Goal: Navigation & Orientation: Find specific page/section

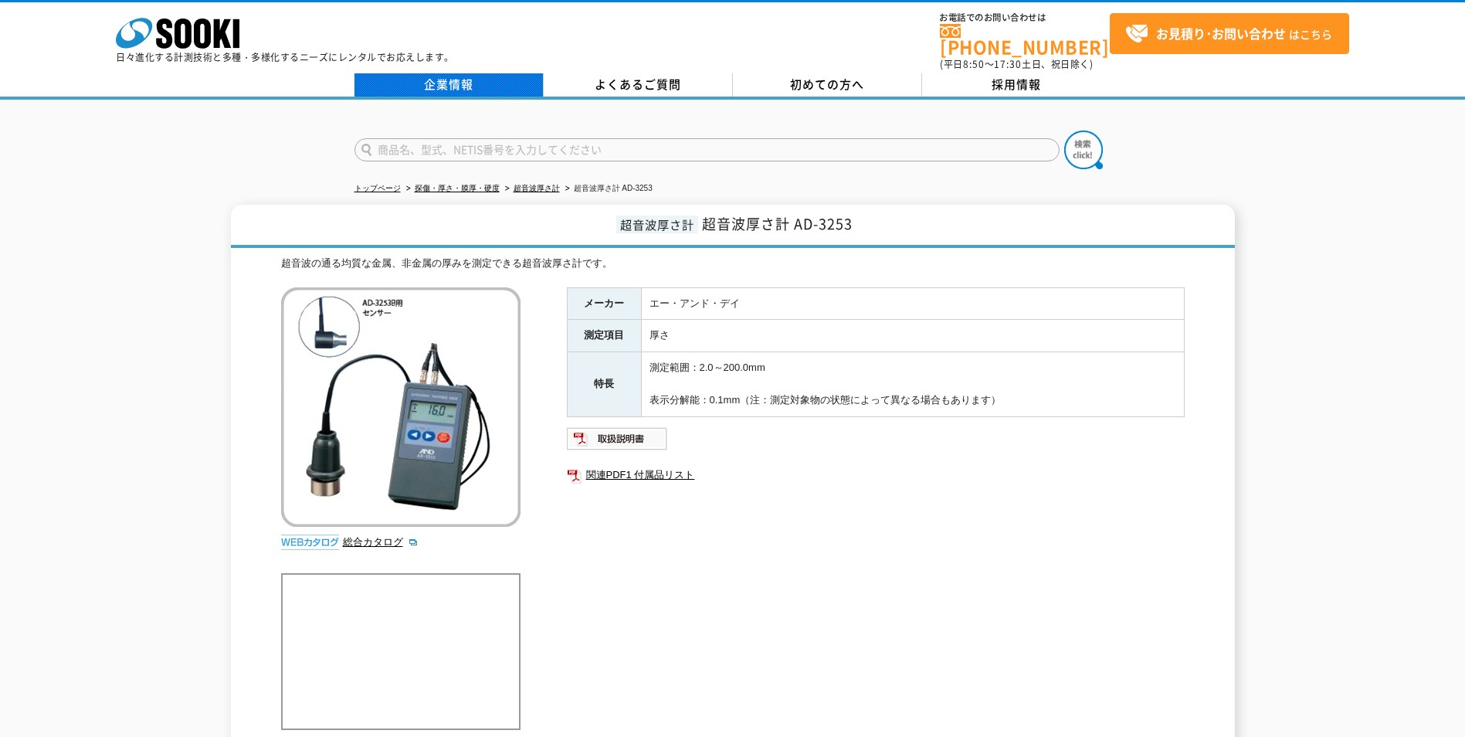
click at [459, 75] on link "企業情報" at bounding box center [449, 84] width 189 height 23
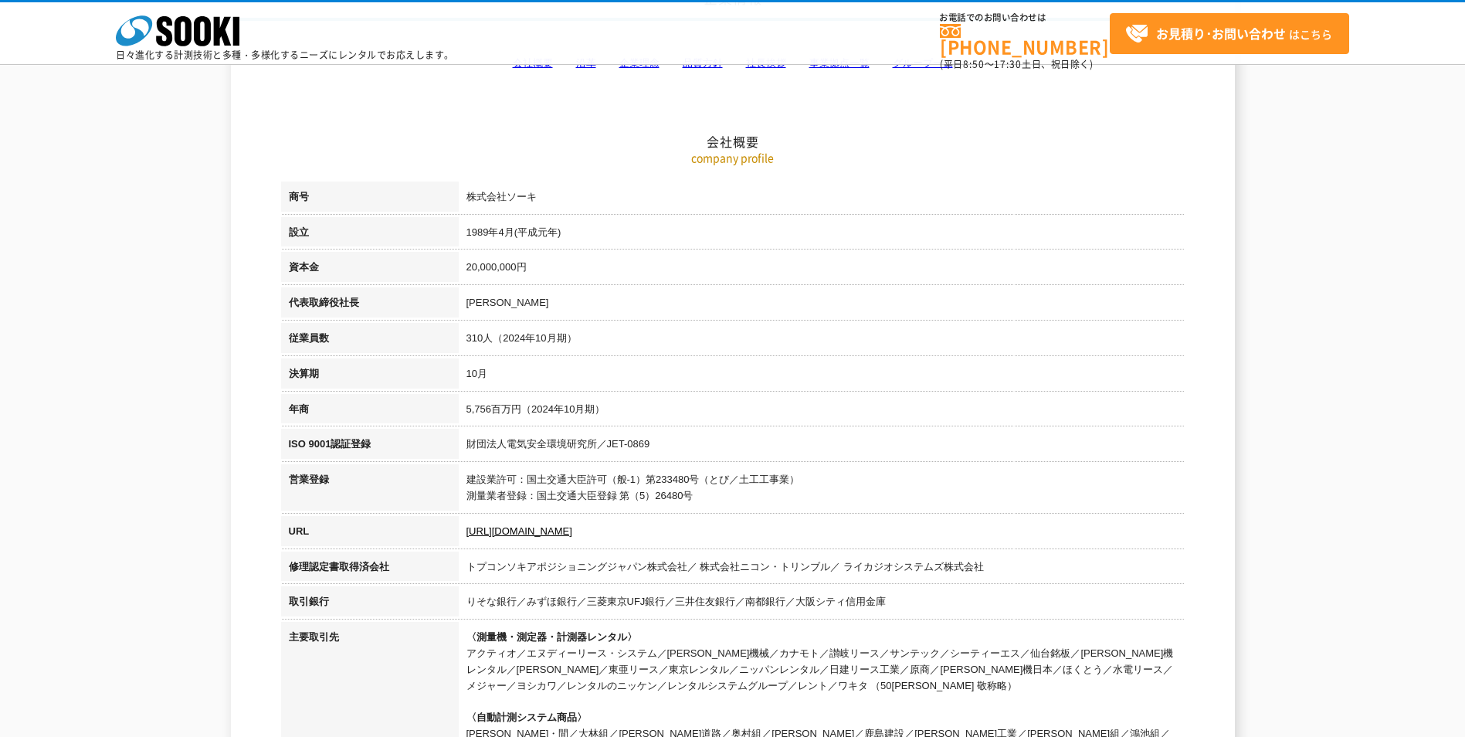
scroll to position [309, 0]
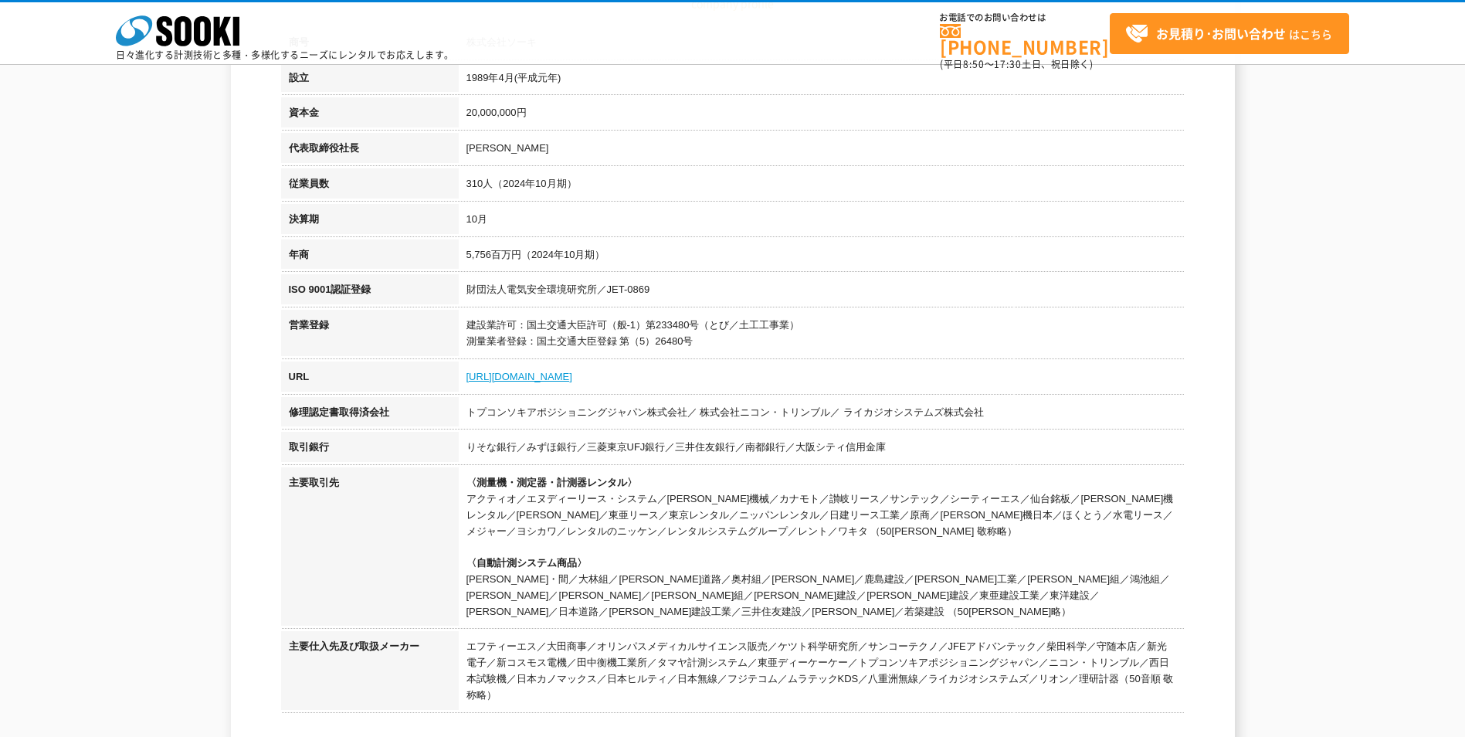
click at [501, 376] on link "https://sooki.co.jp/" at bounding box center [520, 377] width 106 height 12
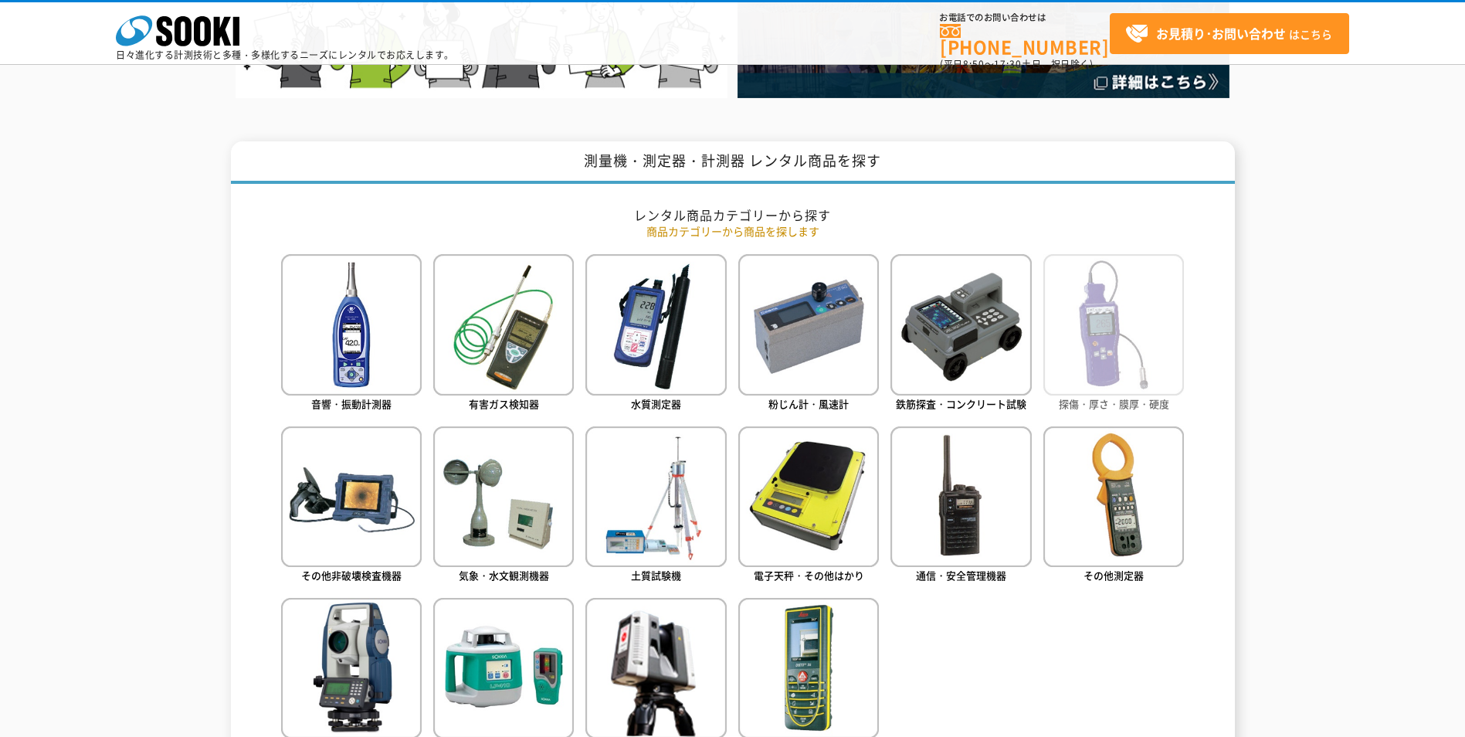
scroll to position [618, 0]
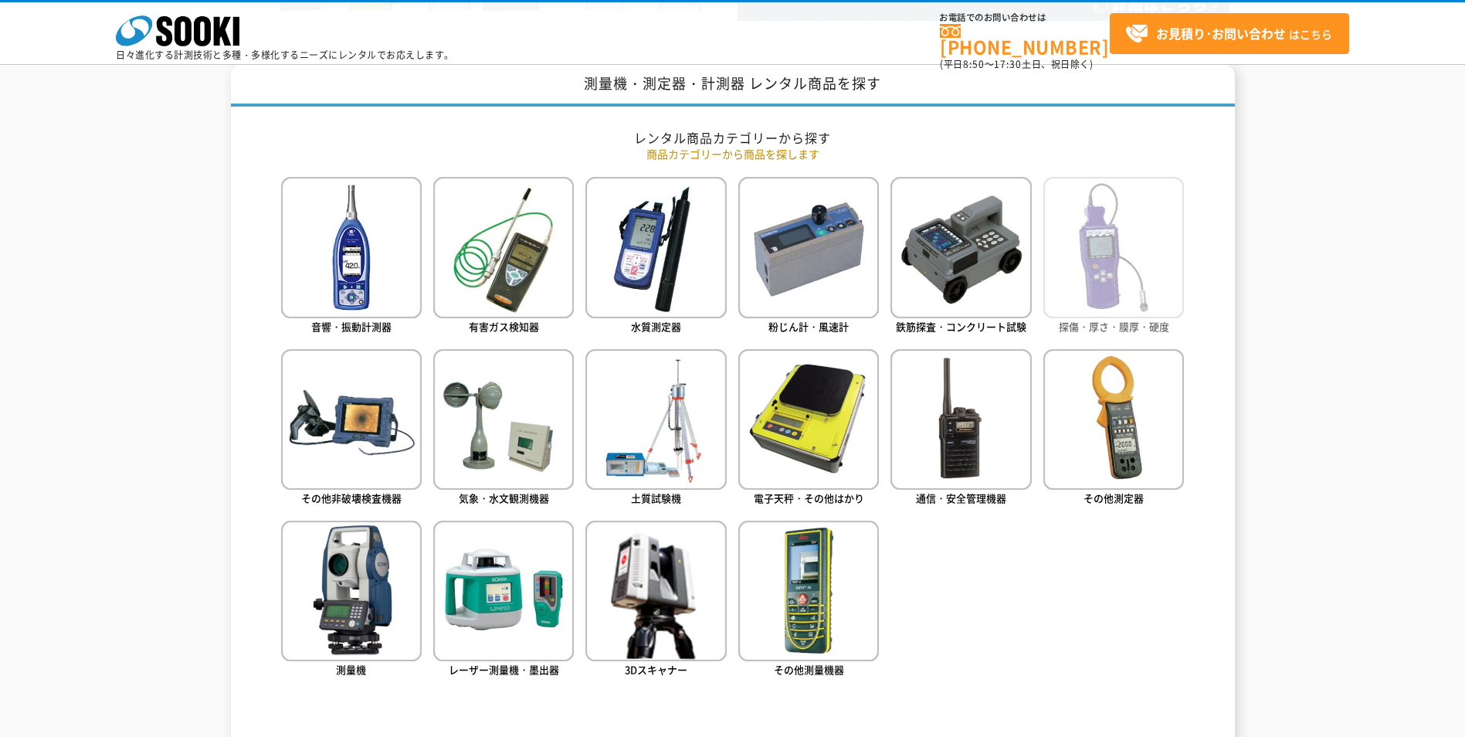
click at [1107, 287] on img at bounding box center [1114, 247] width 141 height 141
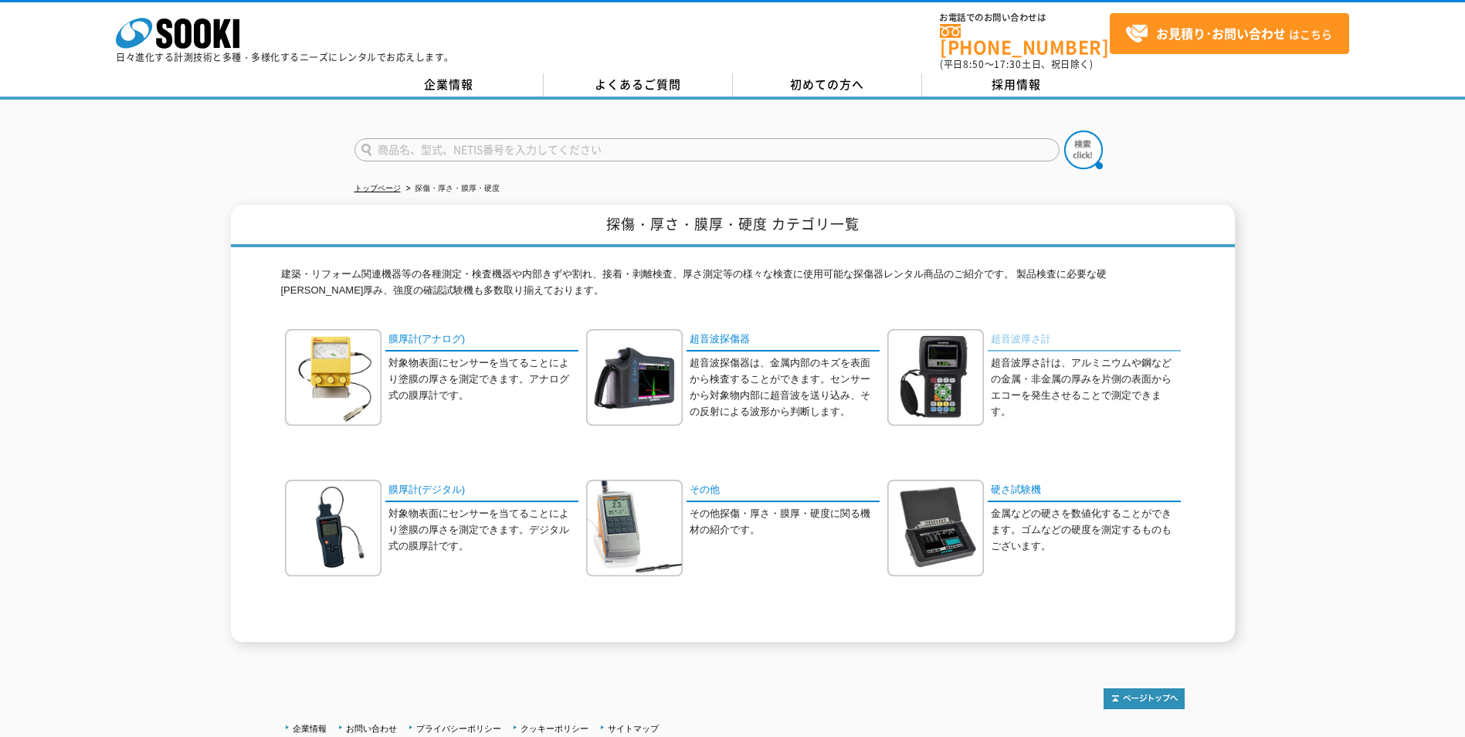
click at [1015, 329] on link "超音波厚さ計" at bounding box center [1084, 340] width 193 height 22
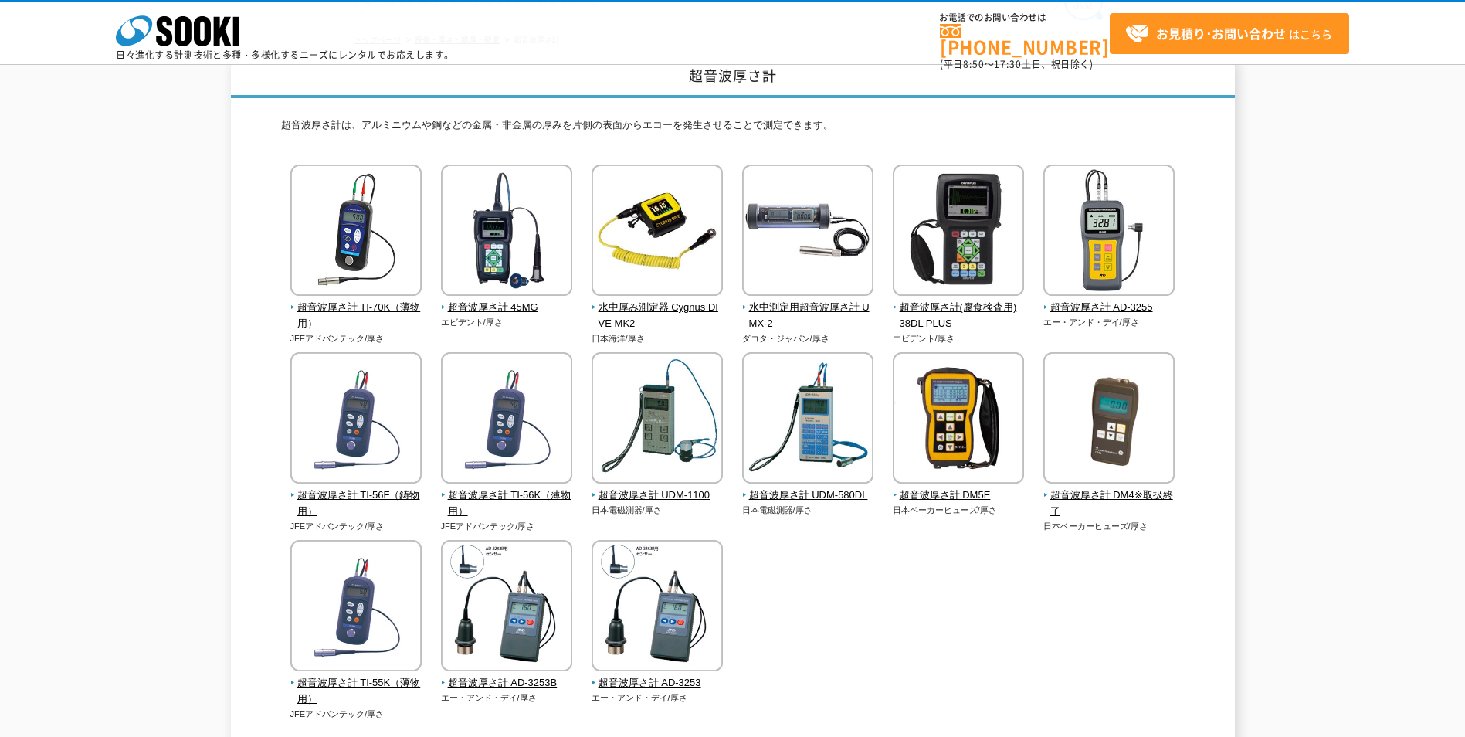
scroll to position [232, 0]
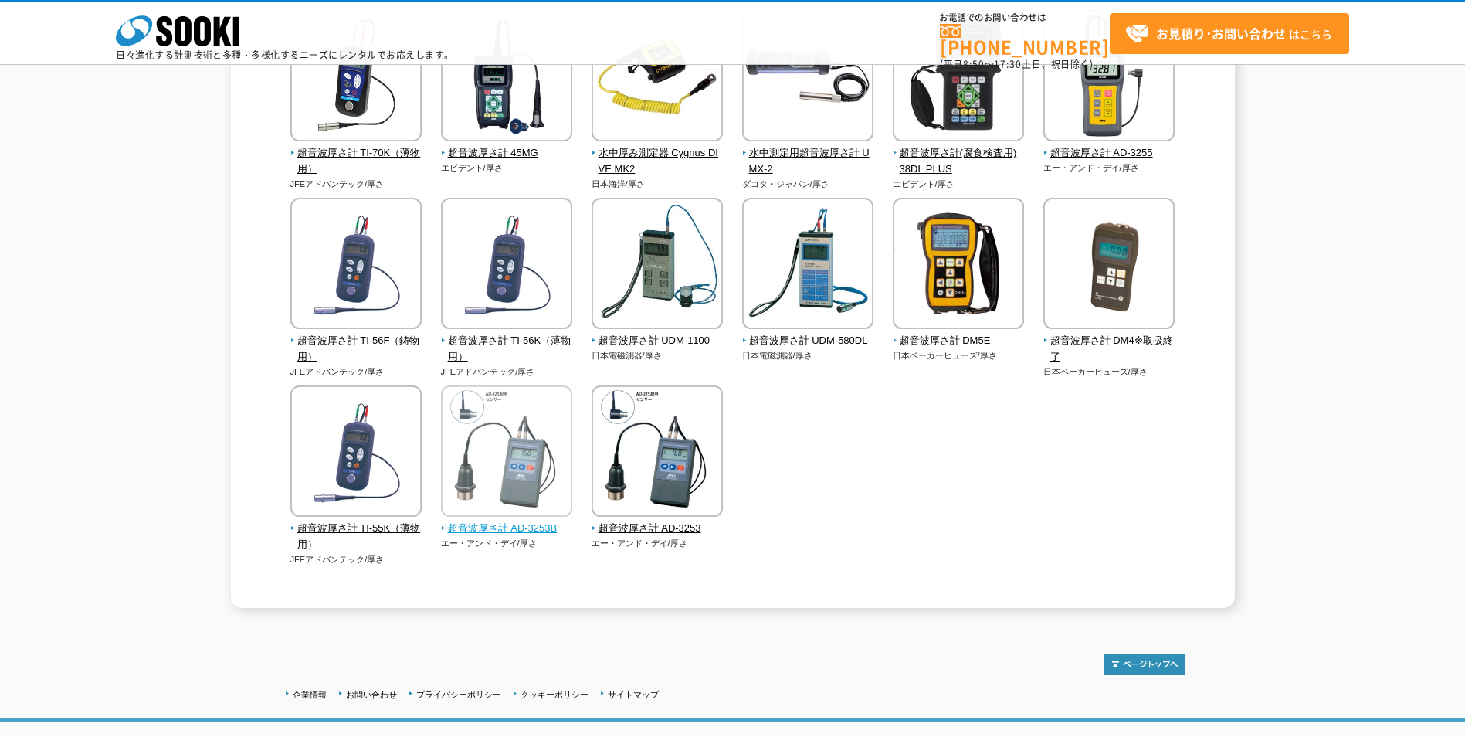
click at [496, 527] on span "超音波厚さ計 AD-3253B" at bounding box center [507, 529] width 132 height 16
